Goal: Obtain resource: Download file/media

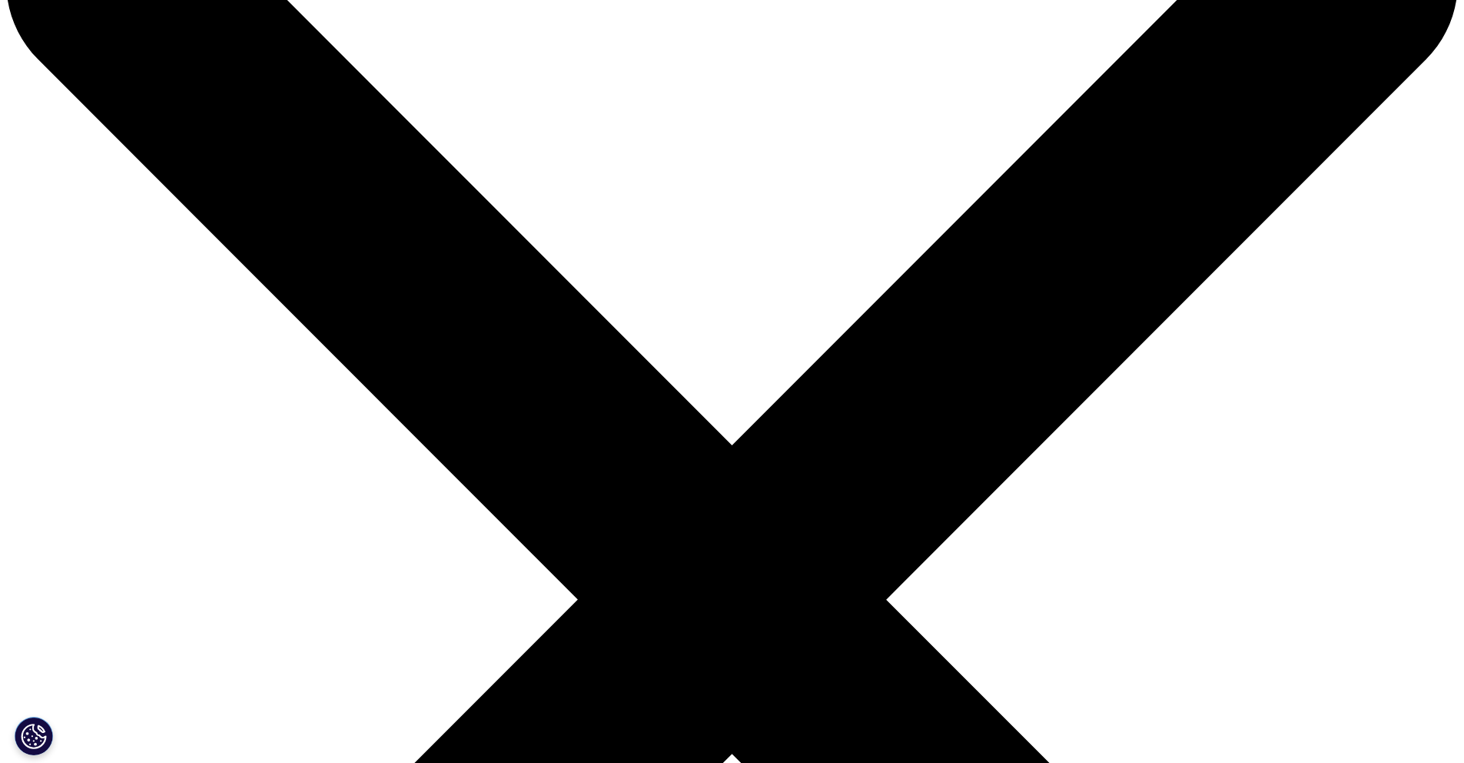
scroll to position [797, 907]
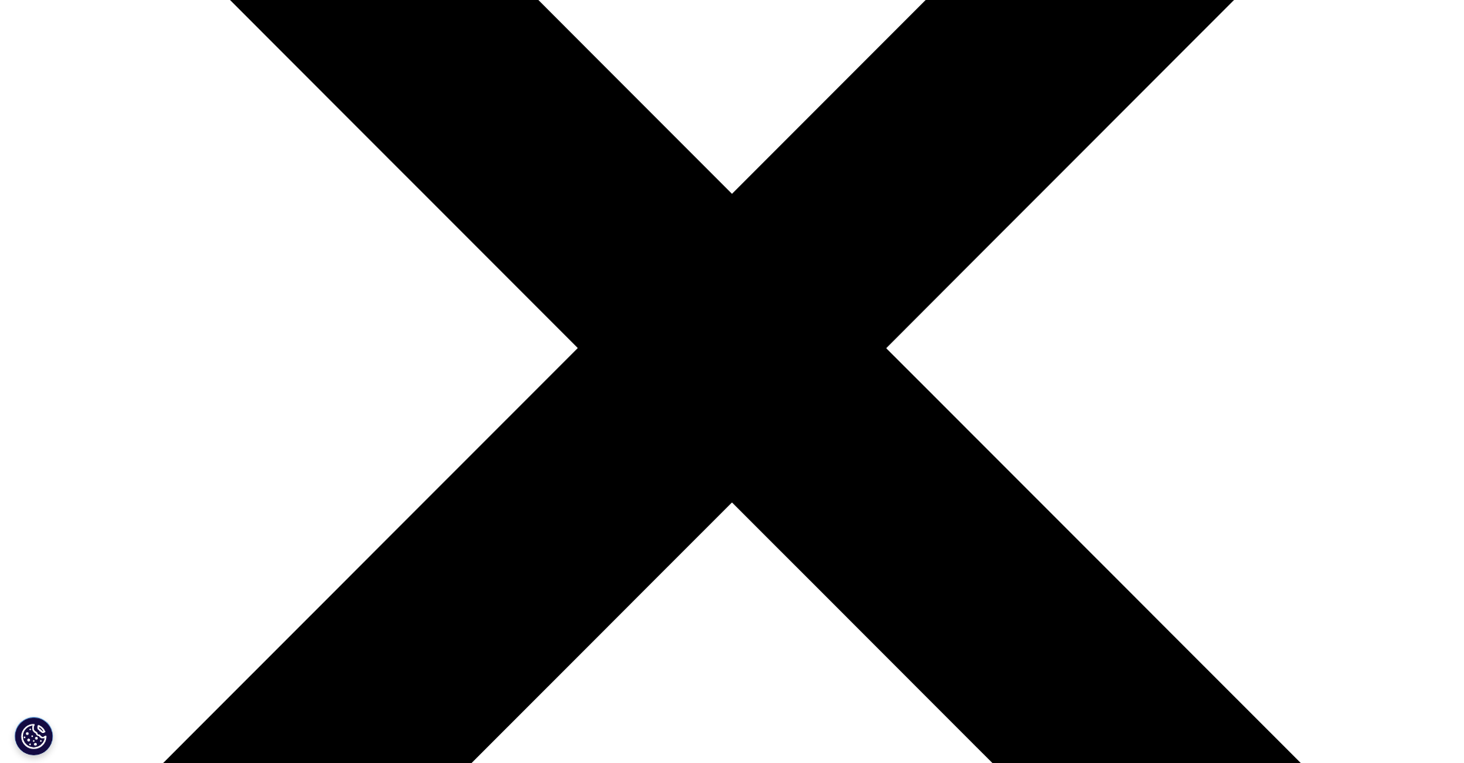
scroll to position [410, 0]
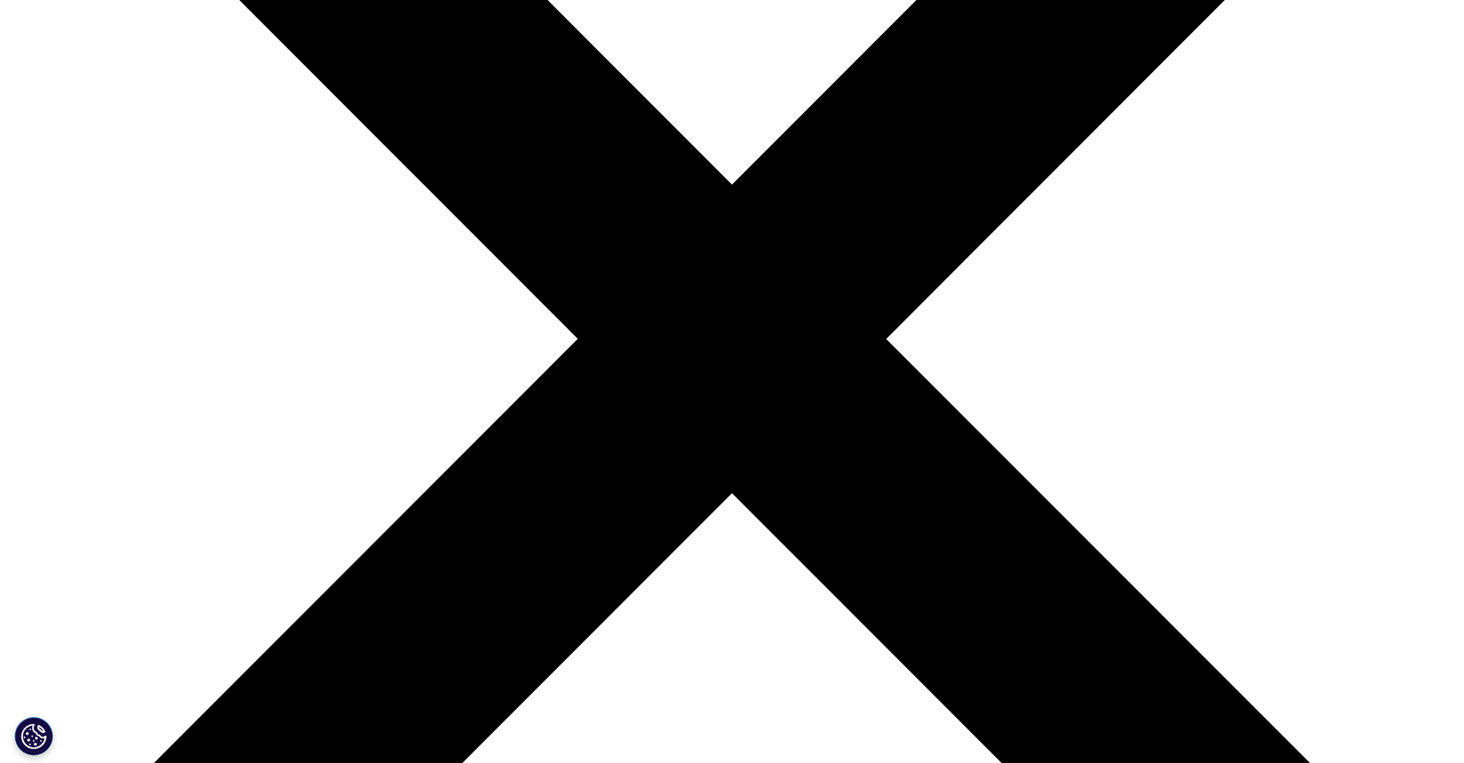
type input "Sofija"
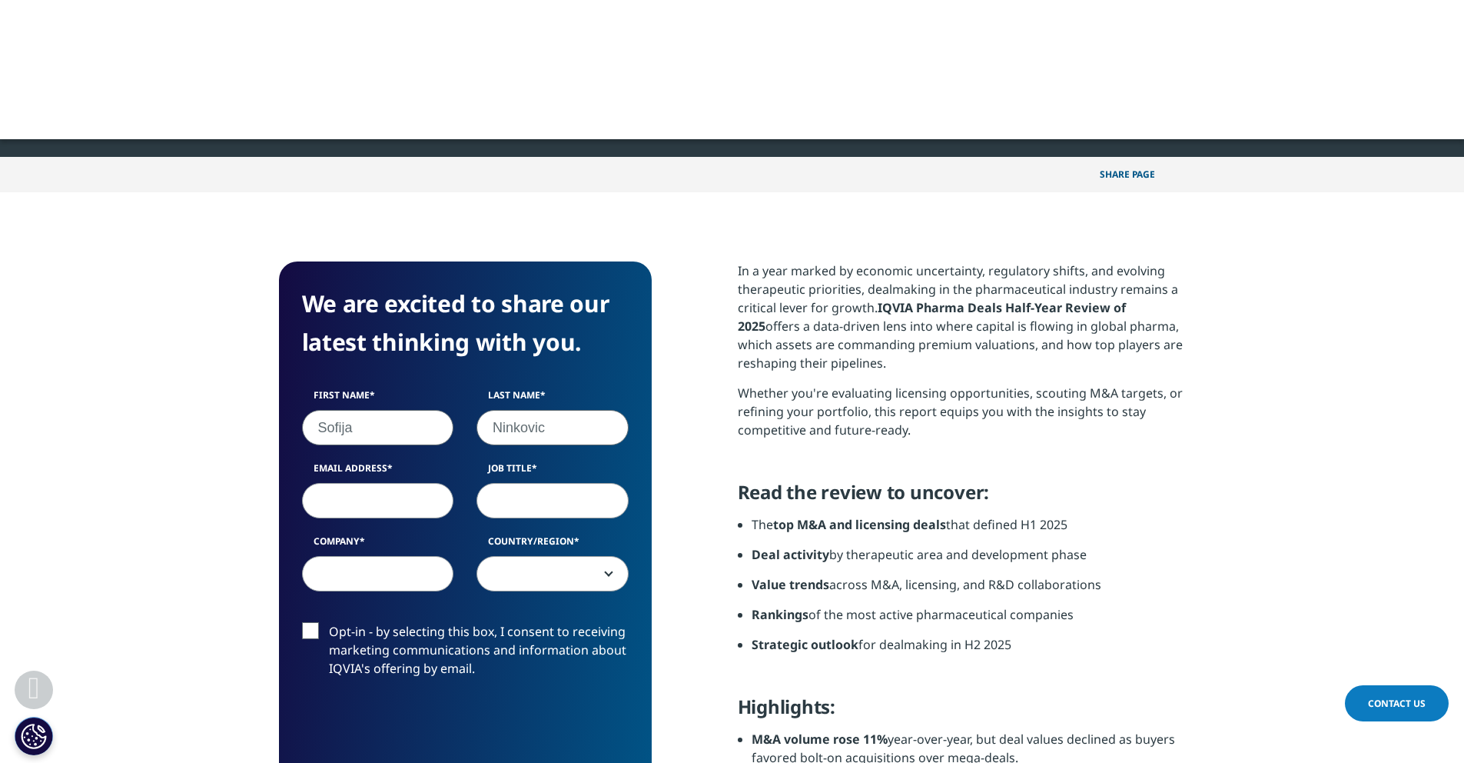
type input "Ninkovic"
type input "sofija.ninkovic@ft.com"
type input "Content Executive"
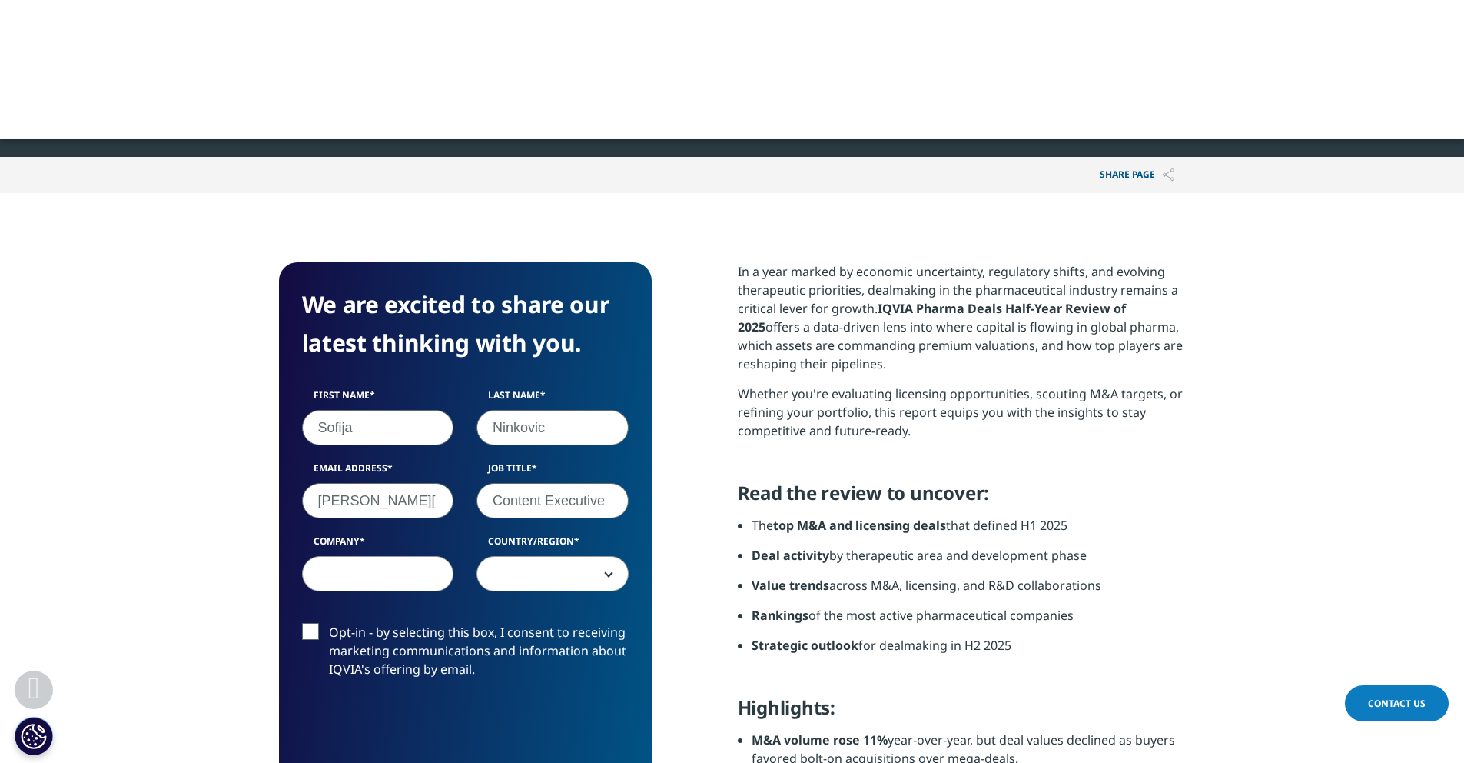
click at [337, 579] on input "Company" at bounding box center [378, 573] width 152 height 35
type input "FT Live"
click at [560, 584] on span at bounding box center [552, 574] width 151 height 35
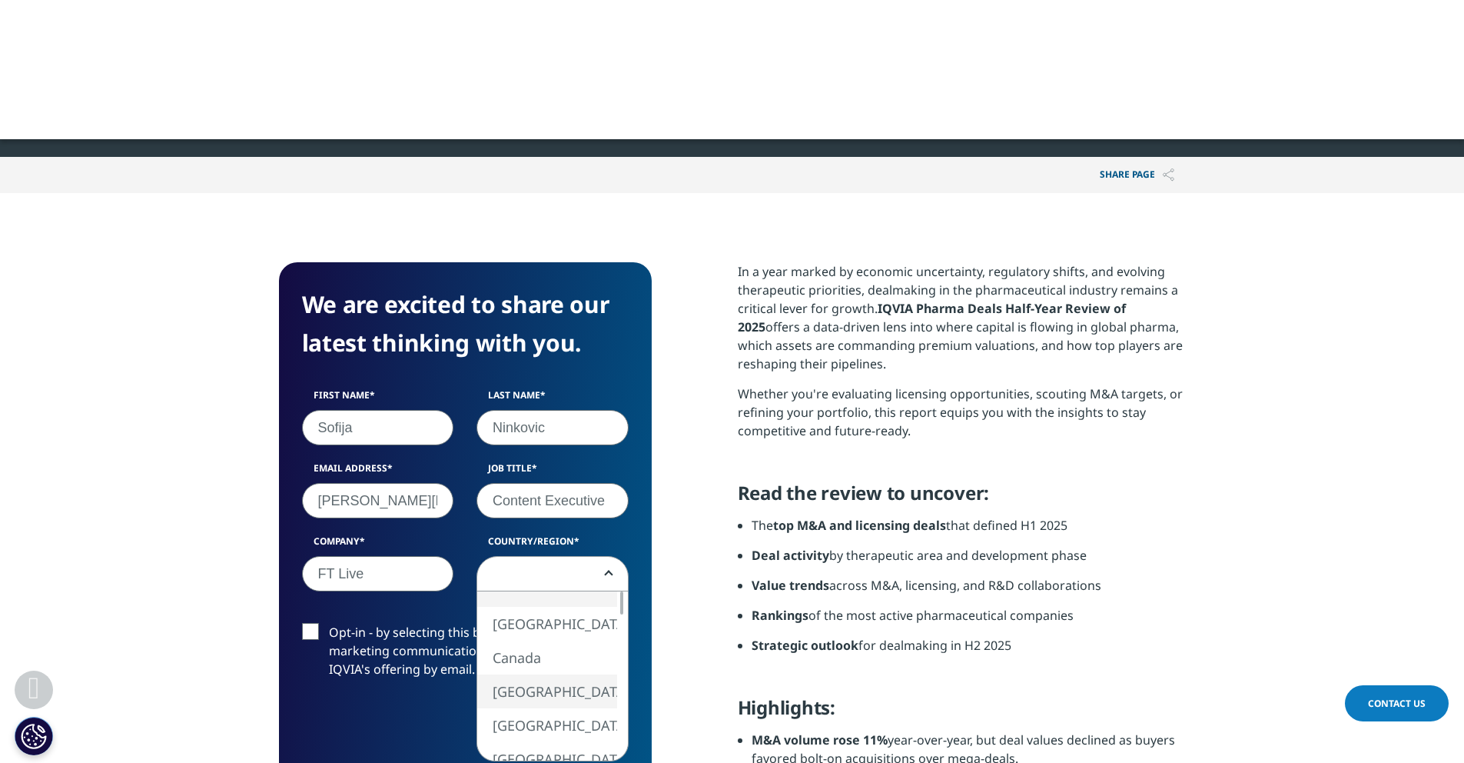
select select "[GEOGRAPHIC_DATA]"
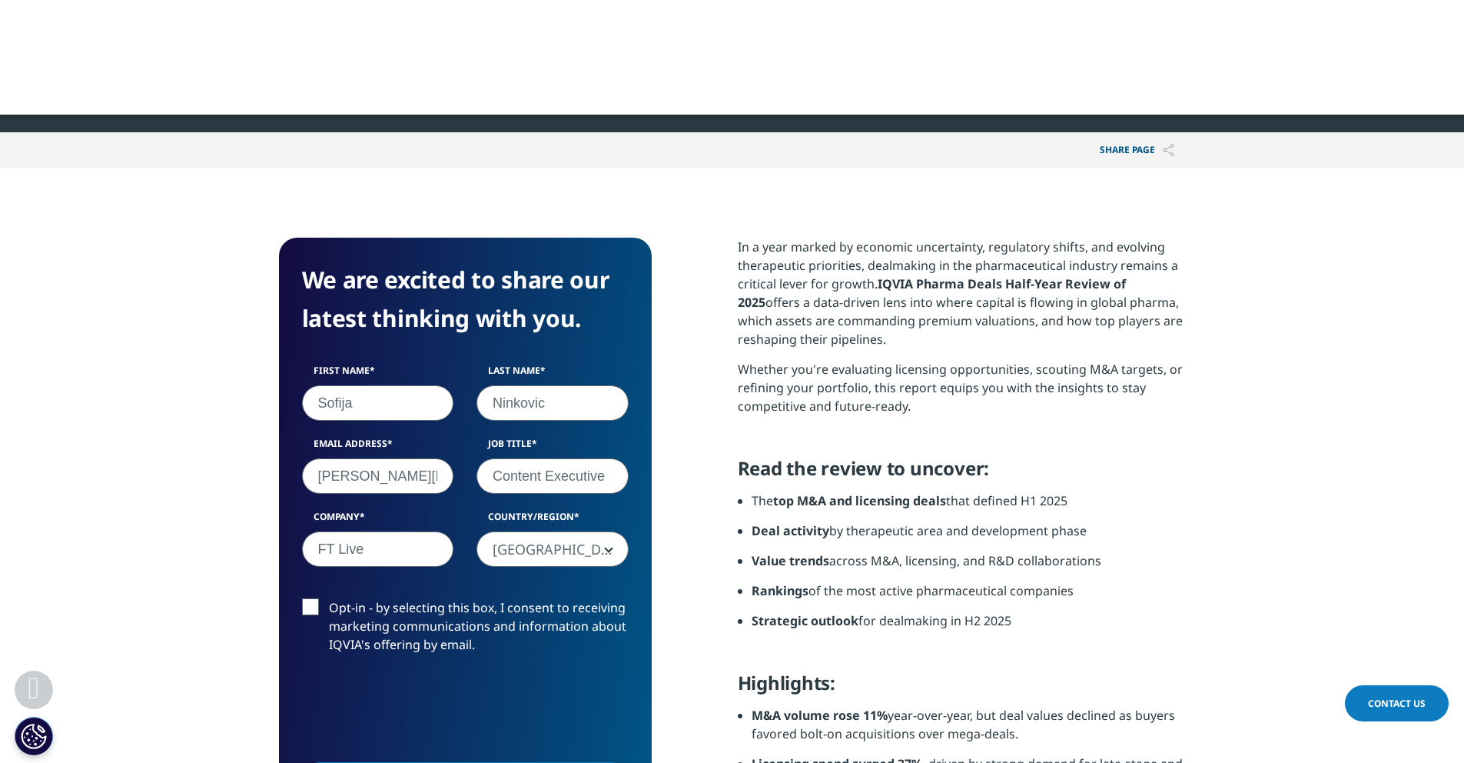
scroll to position [477, 0]
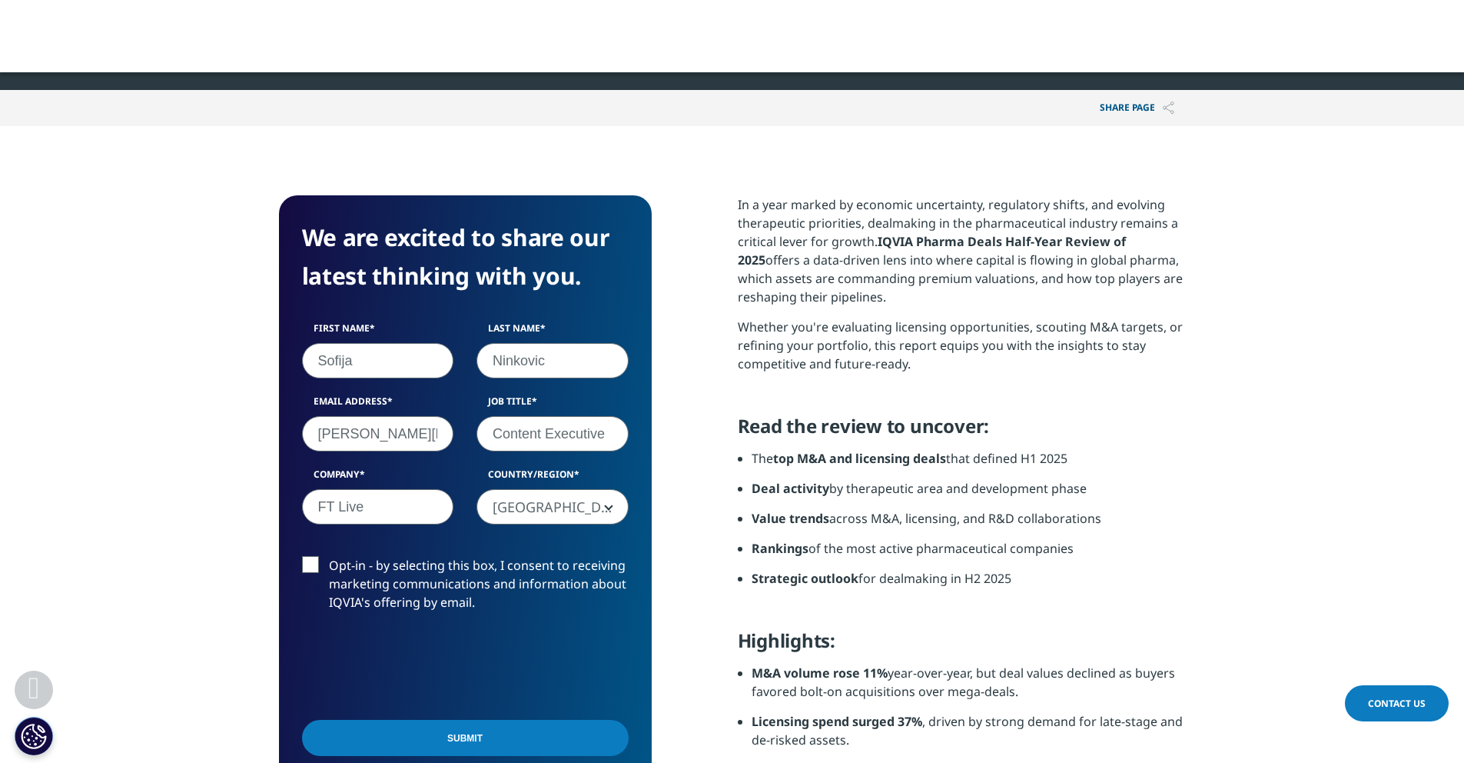
click at [406, 733] on input "Submit" at bounding box center [465, 737] width 327 height 36
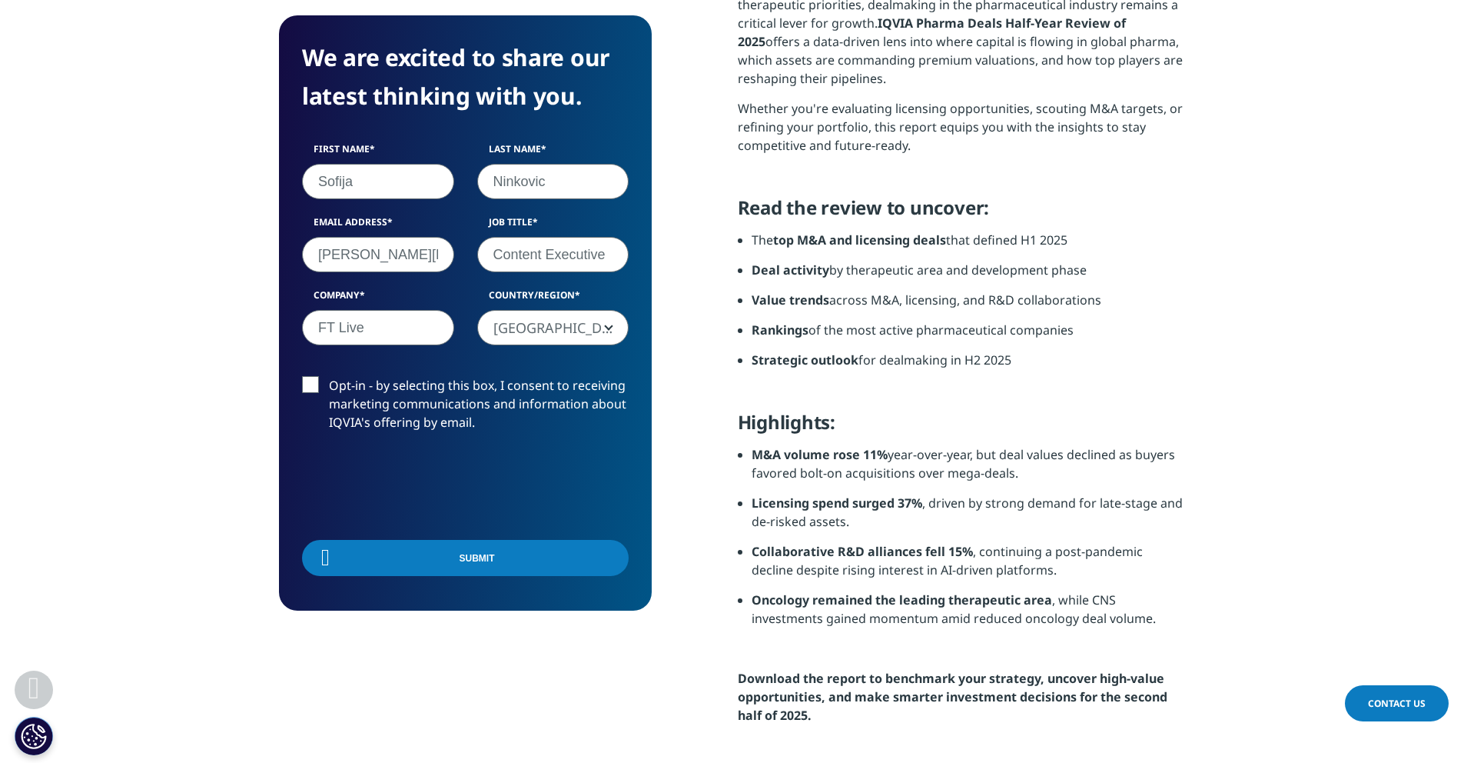
scroll to position [120, 373]
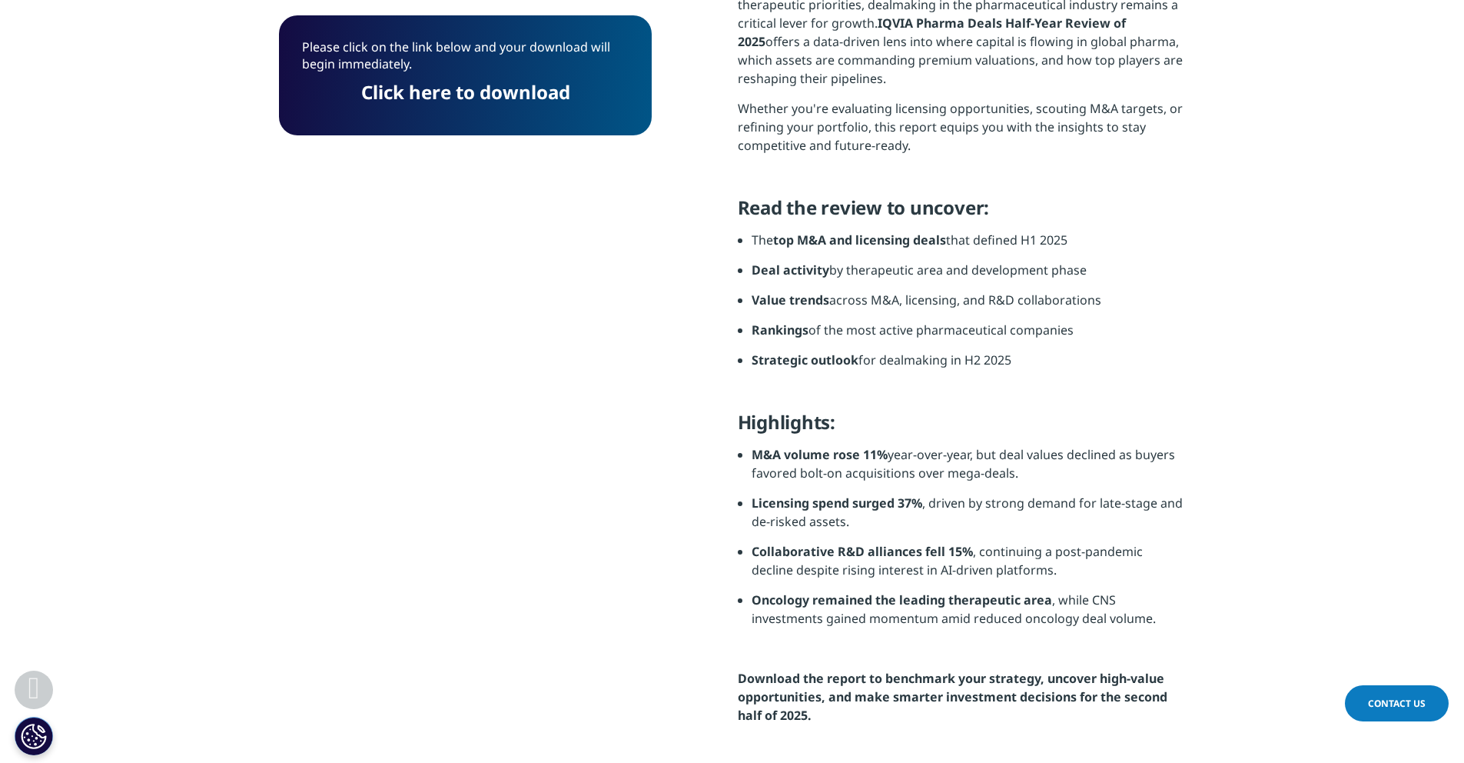
click at [462, 92] on link "Click here to download" at bounding box center [465, 91] width 209 height 25
